Goal: Task Accomplishment & Management: Manage account settings

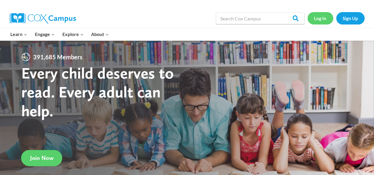
click at [317, 17] on link "Log In" at bounding box center [321, 18] width 26 height 12
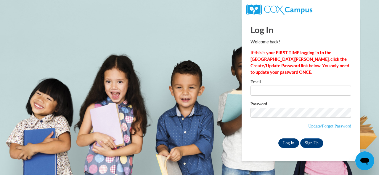
type input "odom.shondra.c@muscogee.k12.ga.us"
click at [290, 145] on input "Log In" at bounding box center [288, 143] width 21 height 9
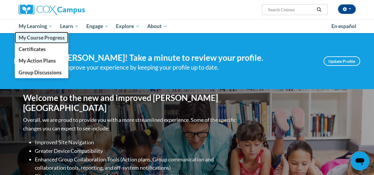
click at [36, 36] on span "My Course Progress" at bounding box center [41, 38] width 46 height 6
